Goal: Information Seeking & Learning: Learn about a topic

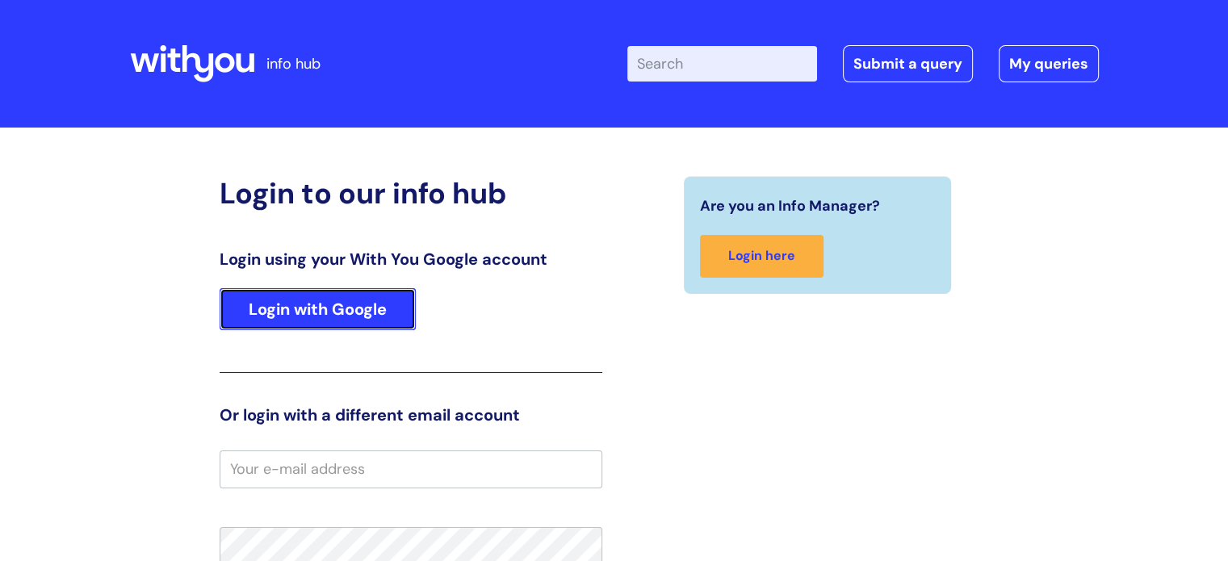
click at [270, 313] on link "Login with Google" at bounding box center [318, 309] width 196 height 42
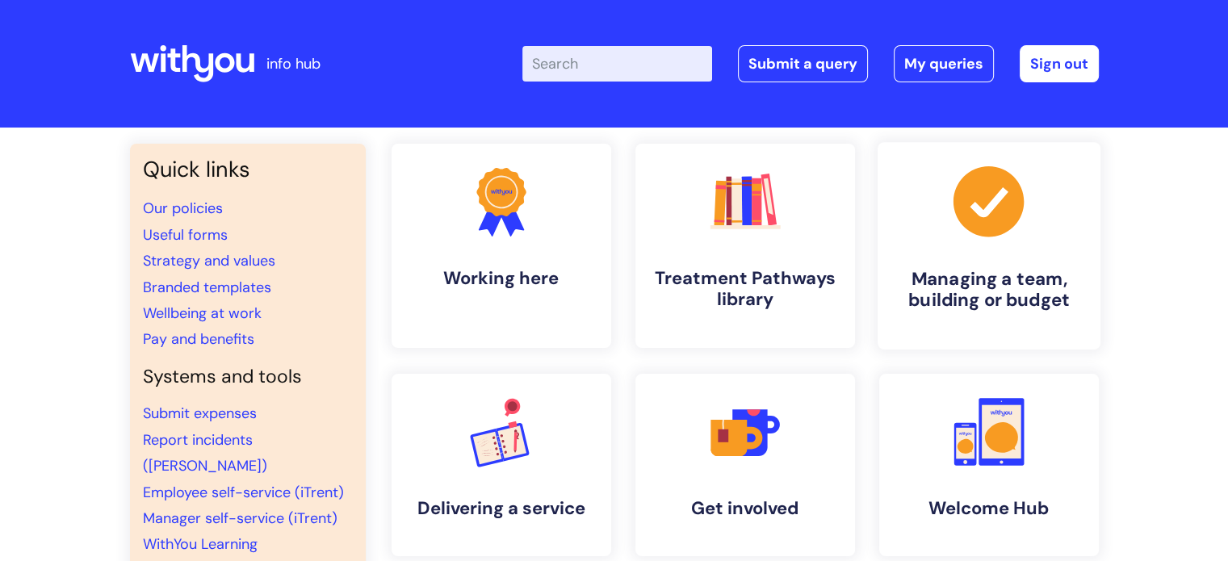
click at [971, 265] on link ".cls-1{fill:#a53144;stroke-width:0px;} Managing a team, building or budget" at bounding box center [988, 246] width 223 height 208
click at [746, 239] on icon ".cls-1{fill:#f89b22;}.cls-1,.cls-2,.cls-3,.cls-4,.cls-5,.cls-6,.cls-7{stroke-wi…" at bounding box center [745, 202] width 80 height 80
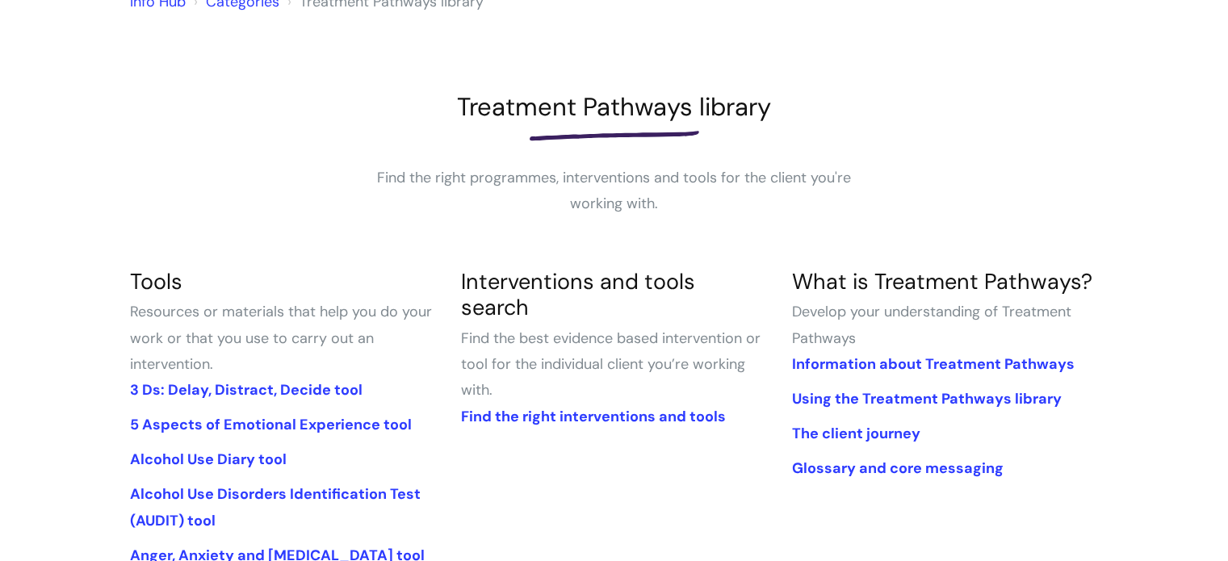
scroll to position [242, 0]
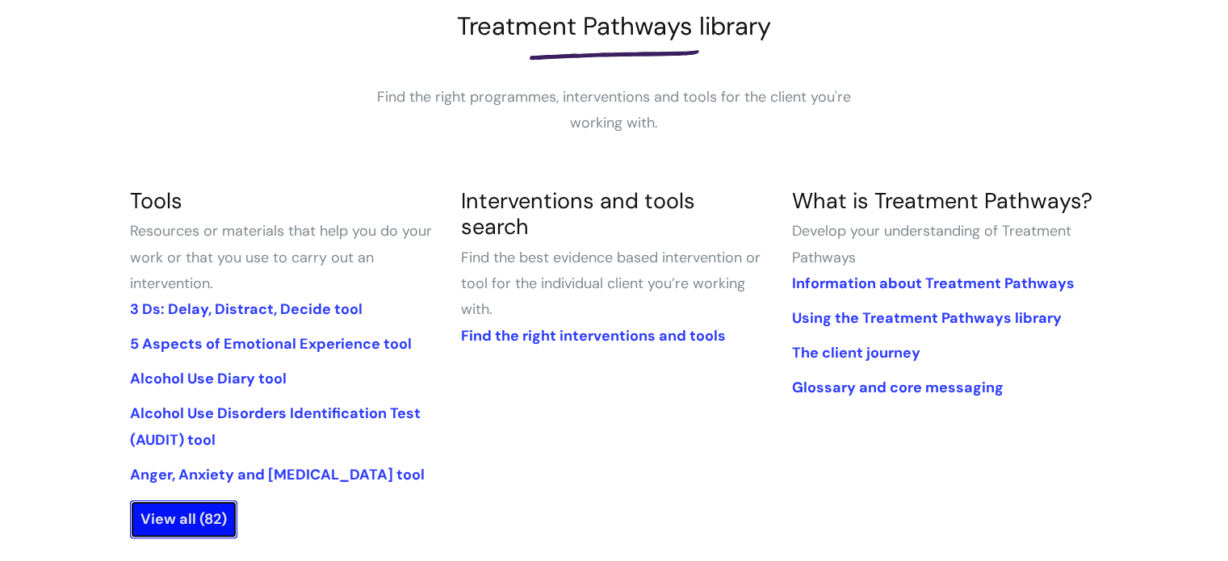
click at [181, 523] on link "View all (82)" at bounding box center [183, 519] width 107 height 37
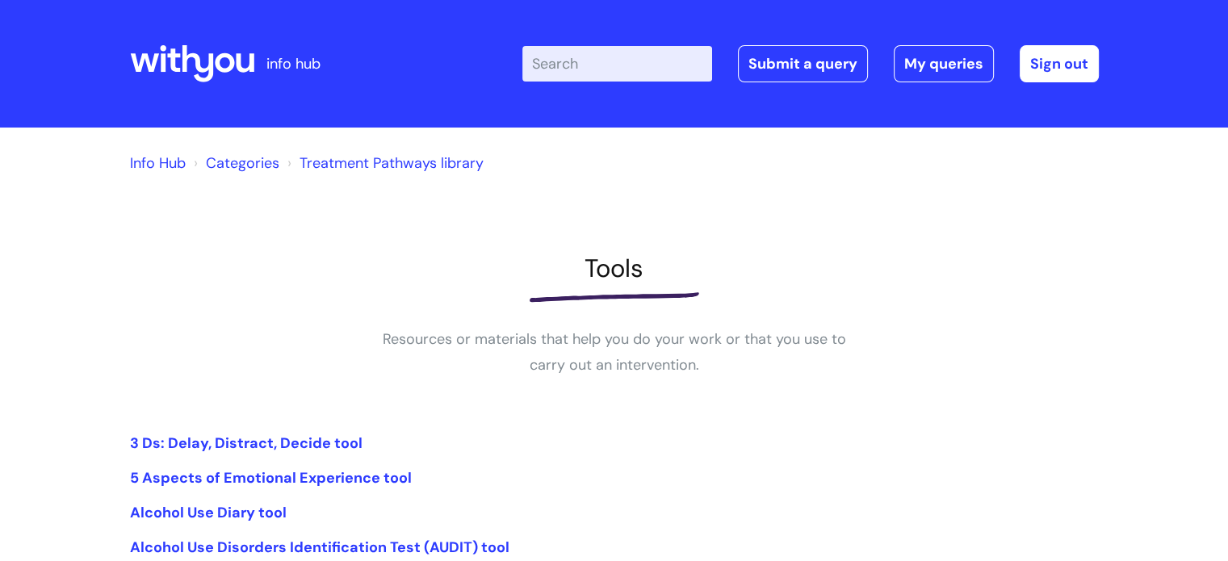
click at [396, 156] on link "Treatment Pathways library" at bounding box center [392, 162] width 184 height 19
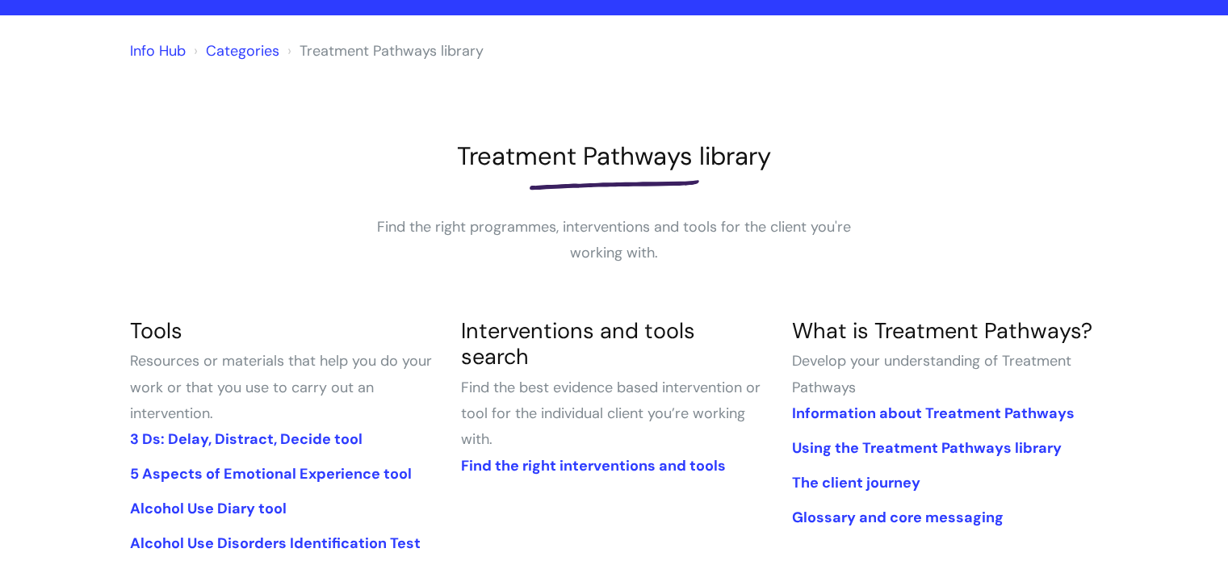
scroll to position [242, 0]
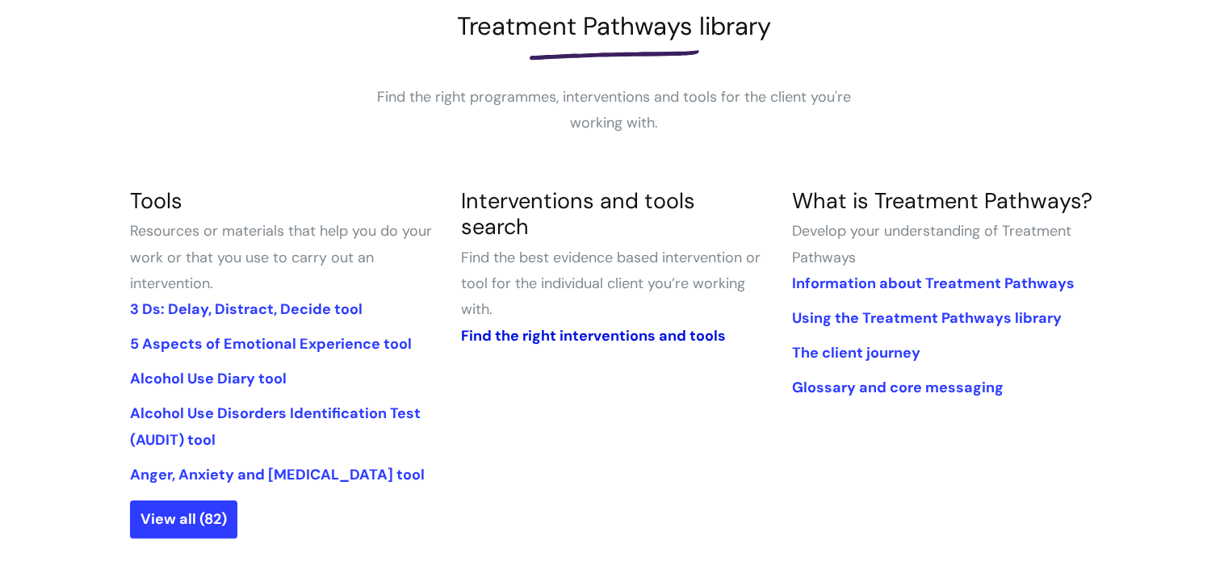
click at [607, 326] on link "Find the right interventions and tools" at bounding box center [592, 335] width 265 height 19
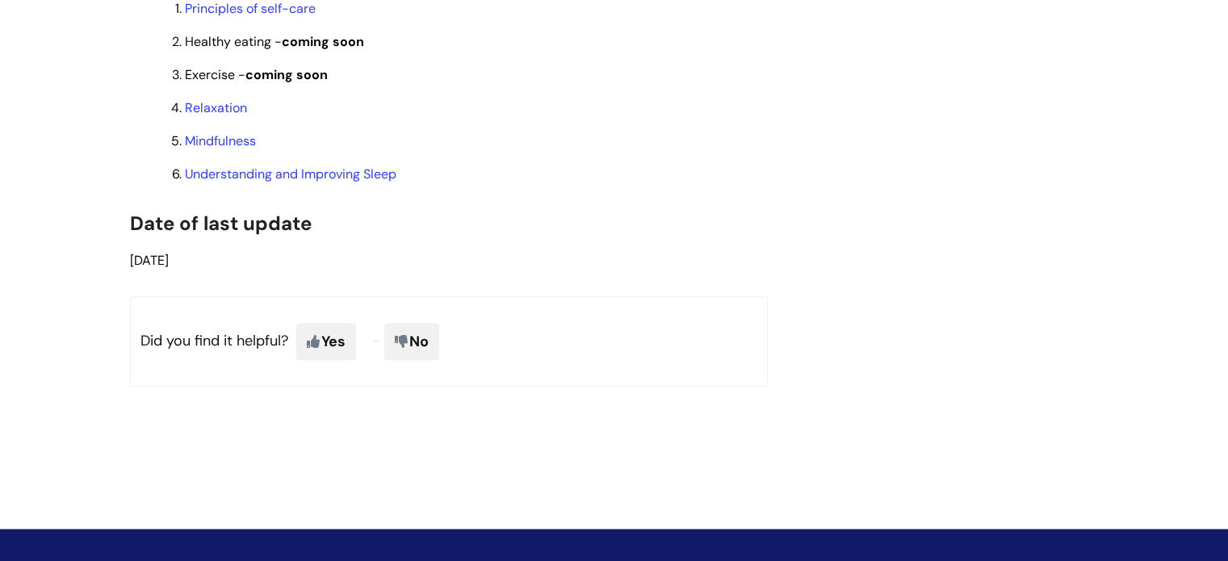
scroll to position [1454, 0]
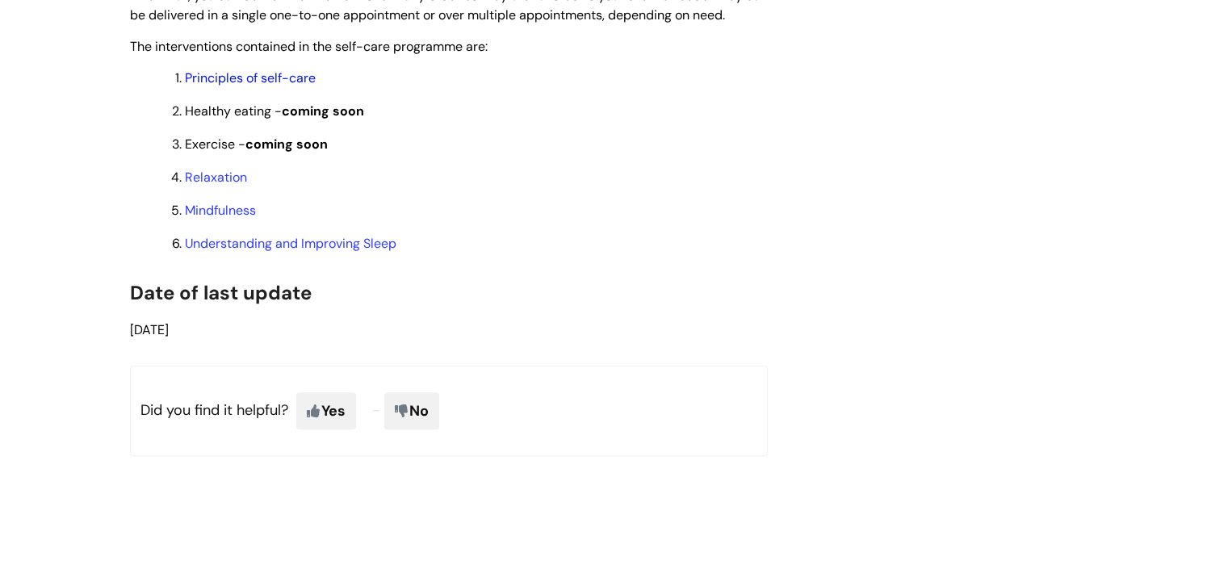
click at [297, 86] on link "Principles of self-care" at bounding box center [250, 77] width 131 height 17
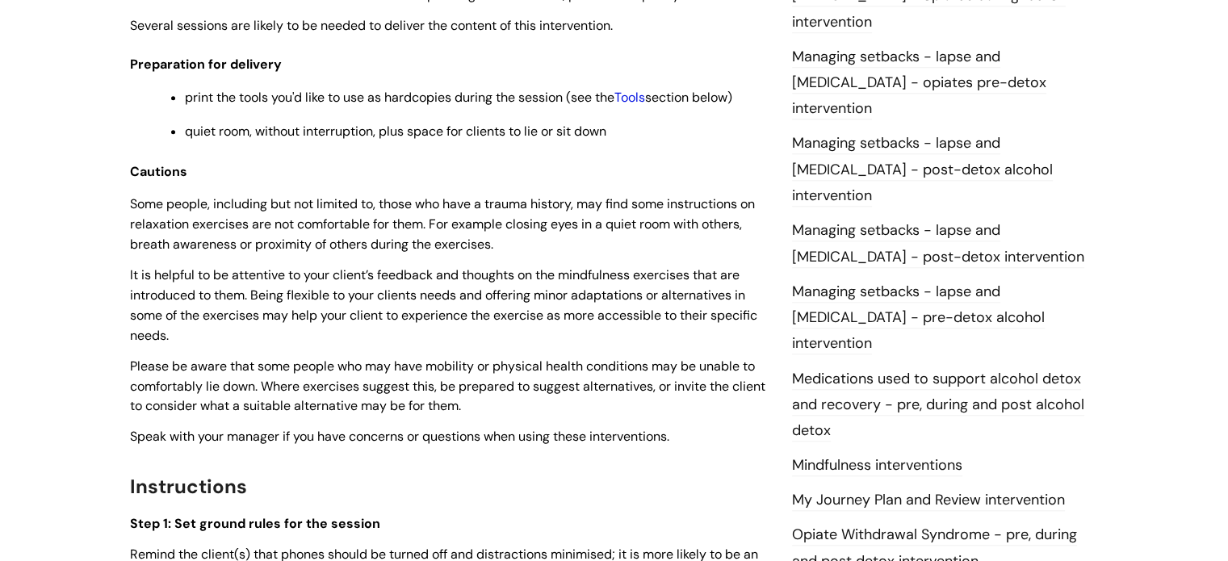
click at [627, 96] on link "Tools" at bounding box center [630, 97] width 31 height 17
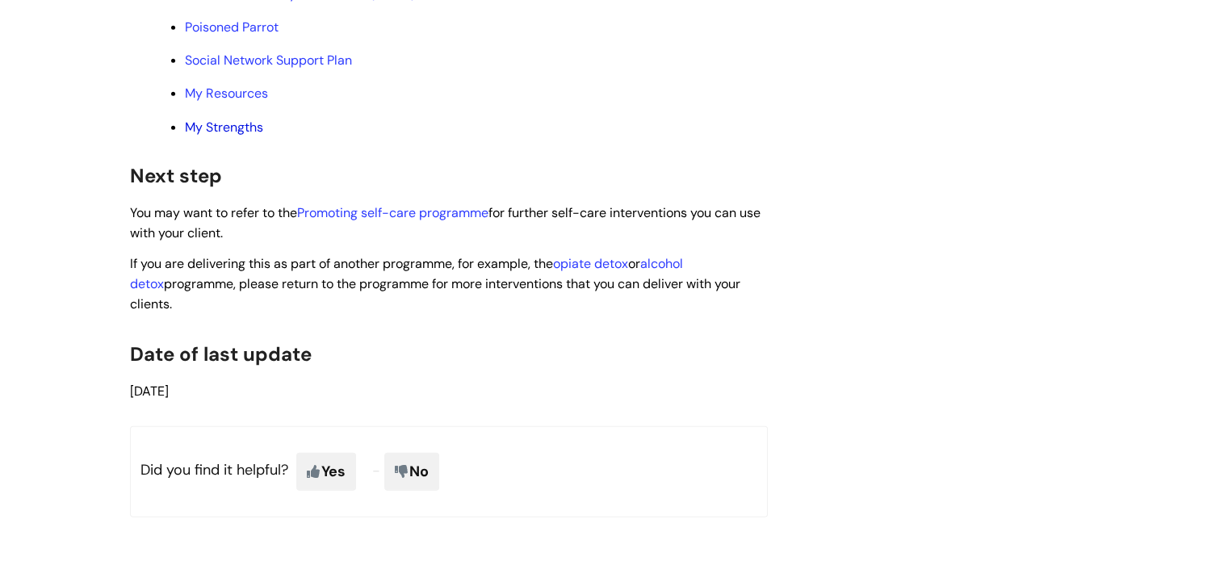
click at [242, 136] on link "My Strengths" at bounding box center [224, 127] width 78 height 17
click at [227, 103] on p "My Resources" at bounding box center [476, 94] width 583 height 18
click at [227, 102] on link "My Resources" at bounding box center [226, 93] width 83 height 17
click at [244, 69] on link "Social Network Support Plan" at bounding box center [268, 60] width 167 height 17
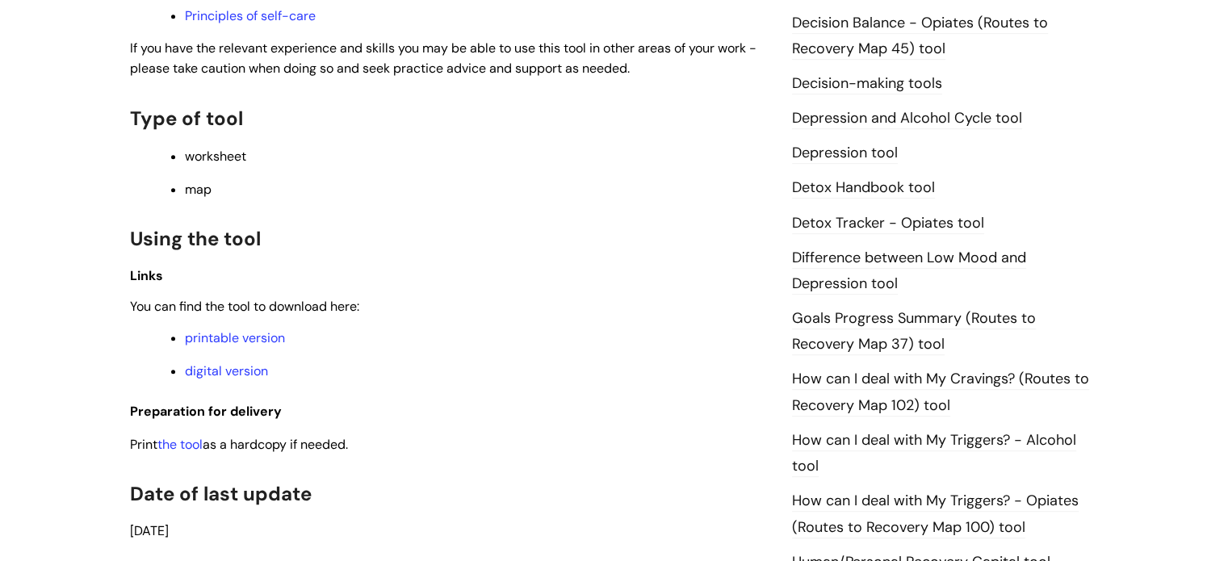
scroll to position [1131, 0]
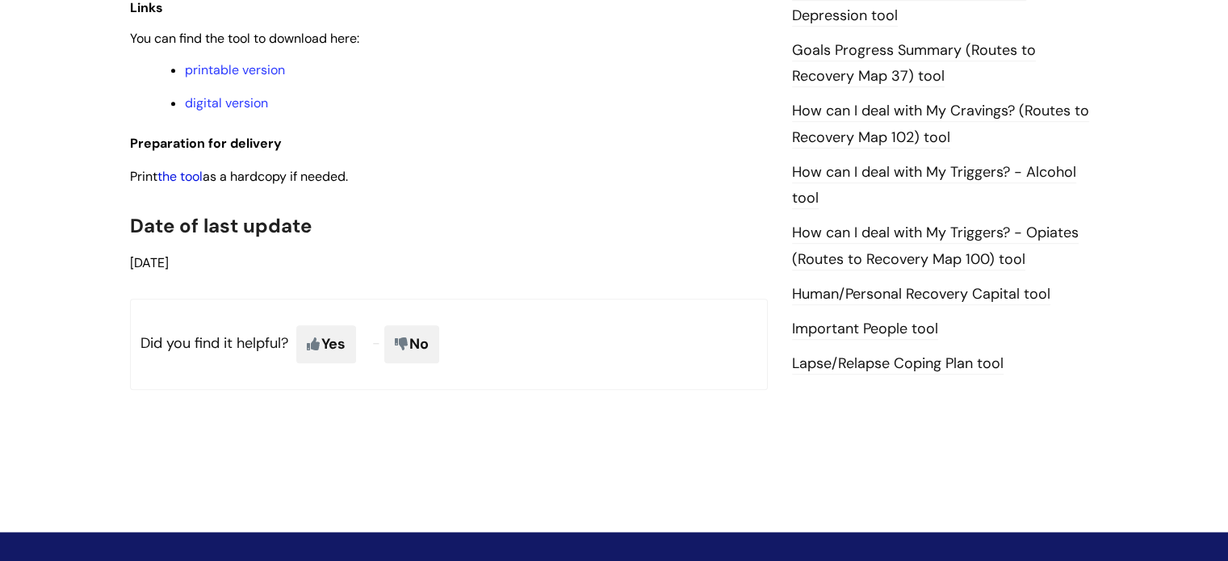
click at [200, 185] on link "the tool" at bounding box center [179, 176] width 45 height 17
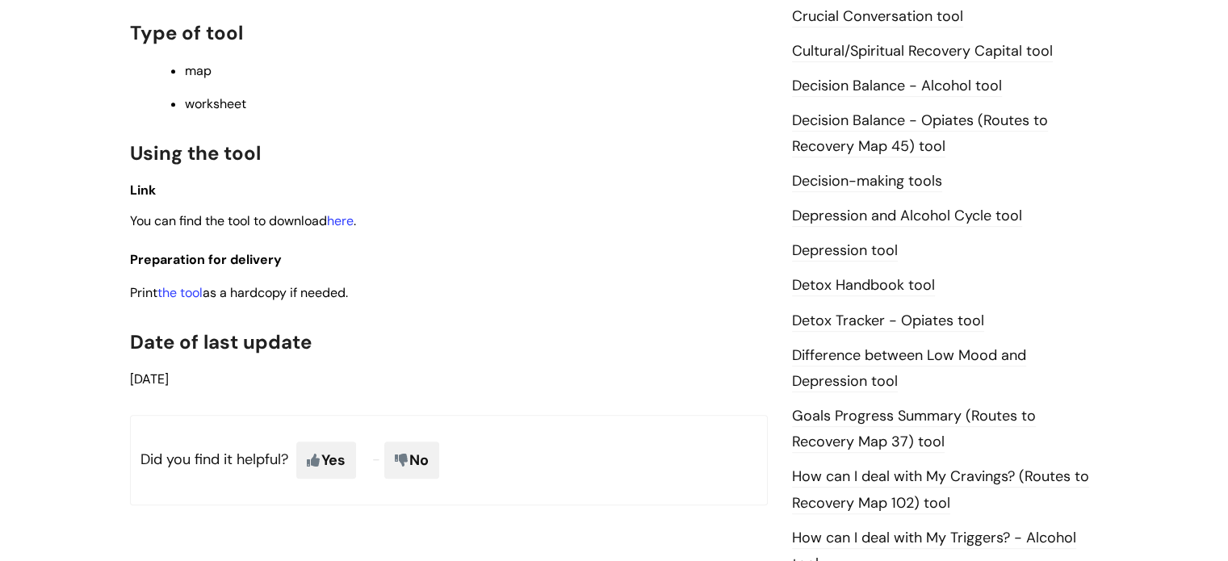
scroll to position [969, 0]
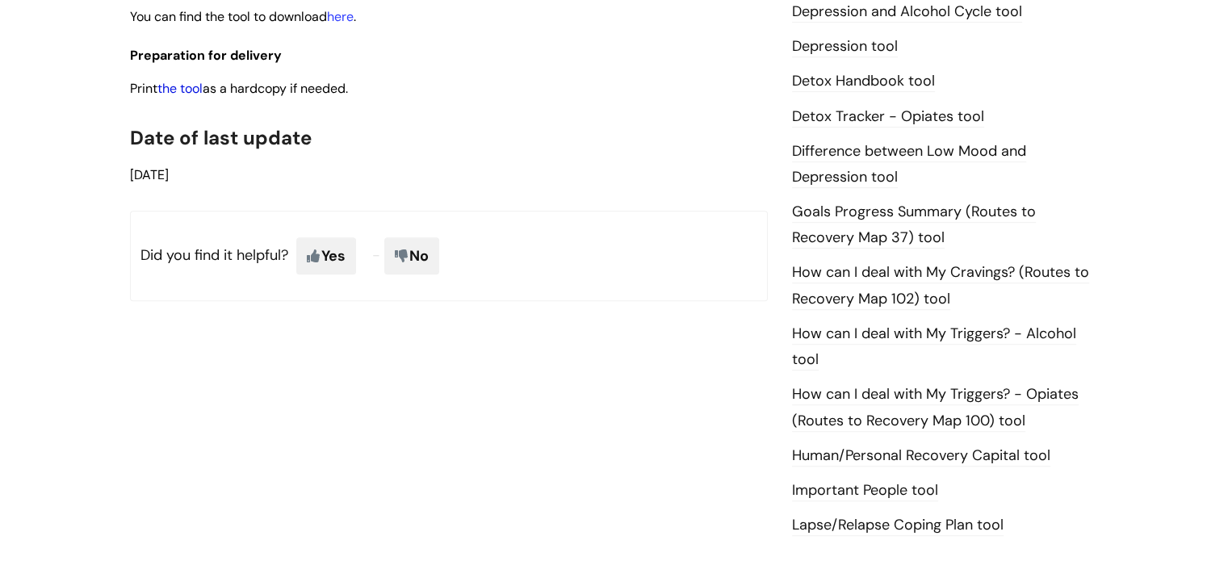
click at [193, 95] on link "the tool" at bounding box center [179, 88] width 45 height 17
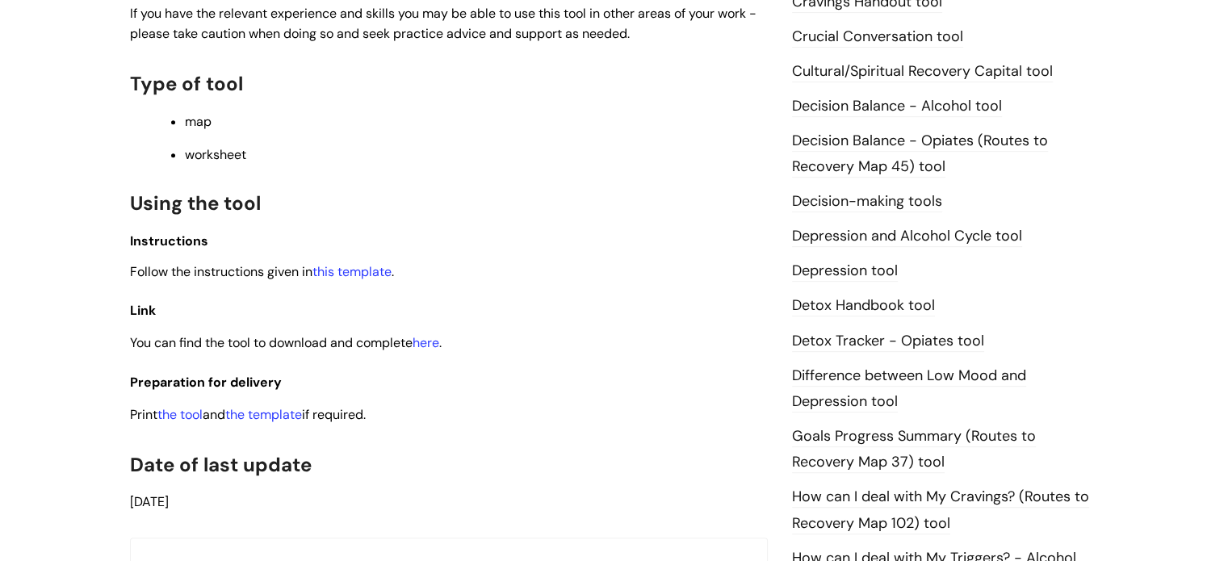
scroll to position [888, 0]
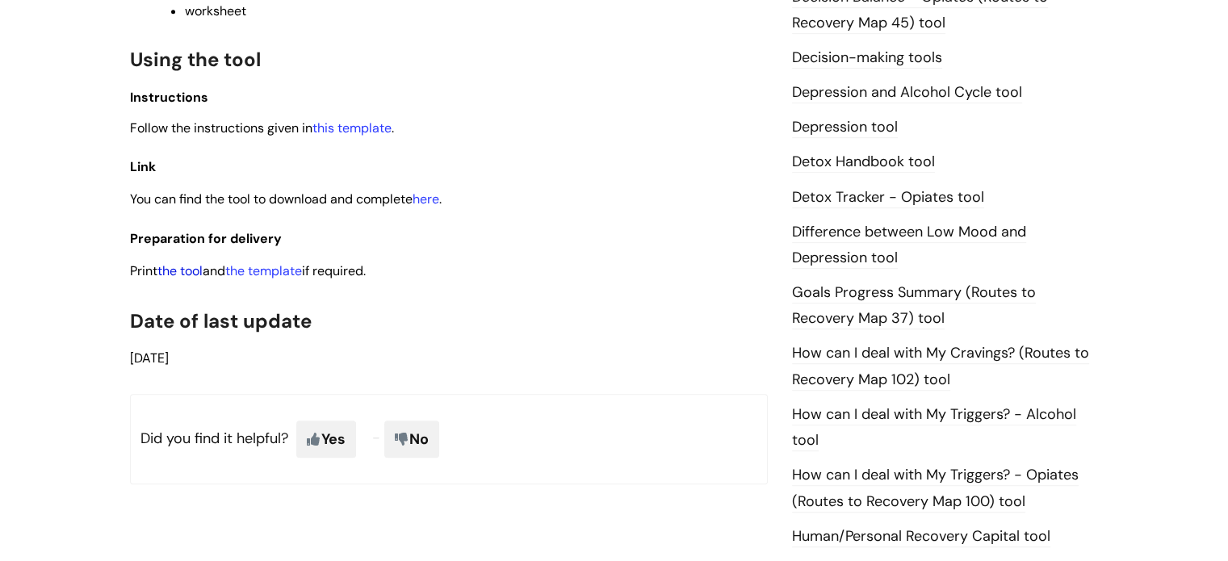
click at [182, 267] on link "the tool" at bounding box center [179, 270] width 45 height 17
